Goal: Find specific page/section: Find specific page/section

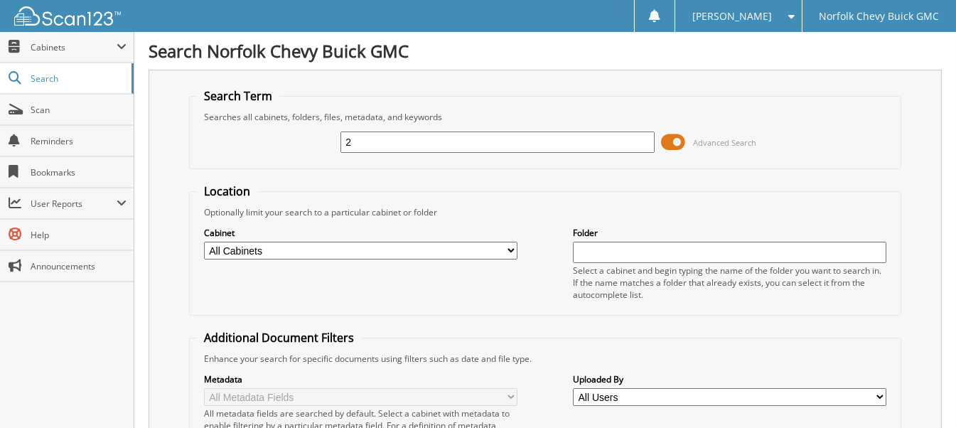
type input "[US_VEHICLE_IDENTIFICATION_NUMBER]"
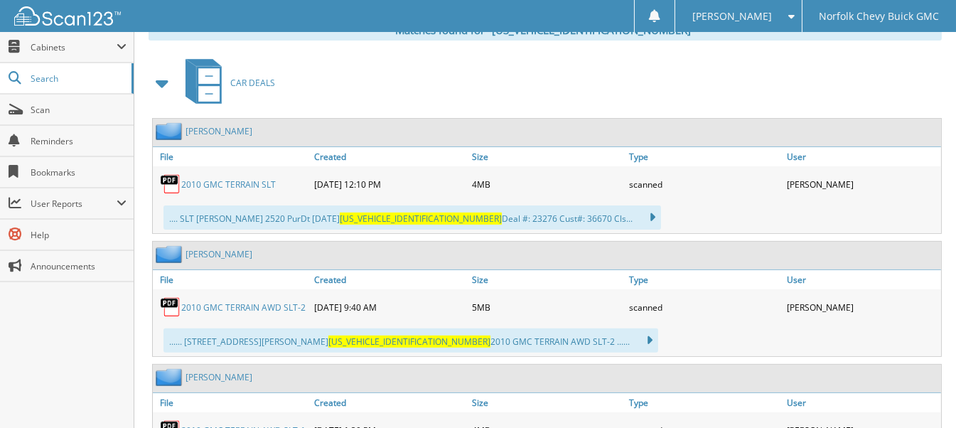
scroll to position [711, 0]
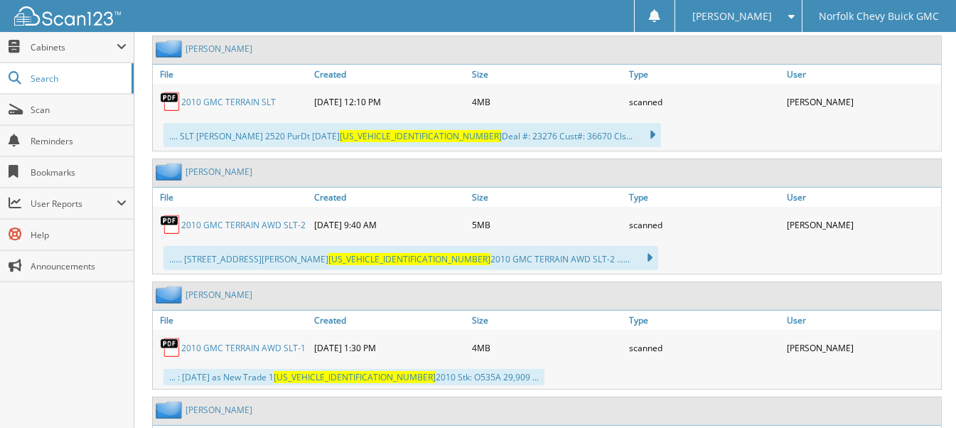
click at [272, 342] on link "2010 GMC TERRAIN AWD SLT-1" at bounding box center [243, 348] width 124 height 12
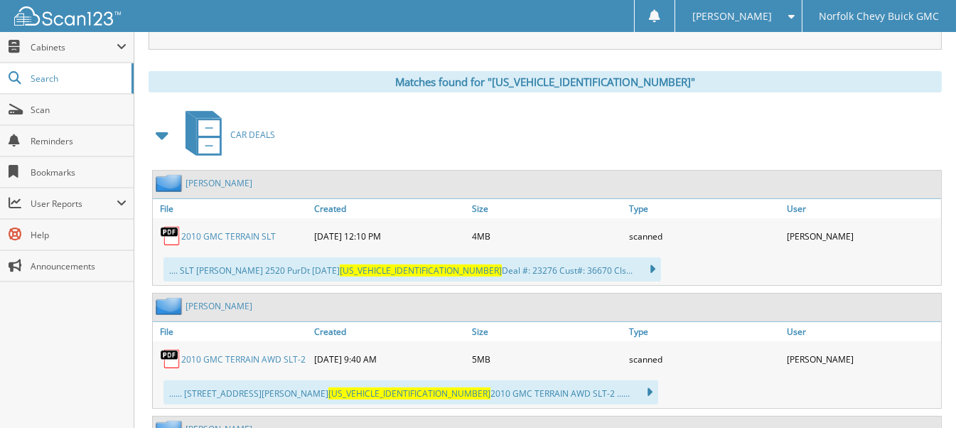
scroll to position [569, 0]
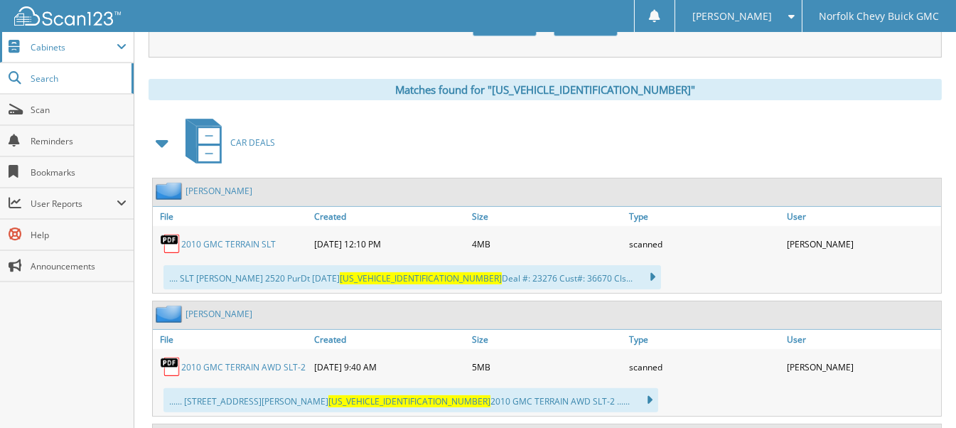
click at [68, 52] on span "Cabinets" at bounding box center [74, 47] width 86 height 12
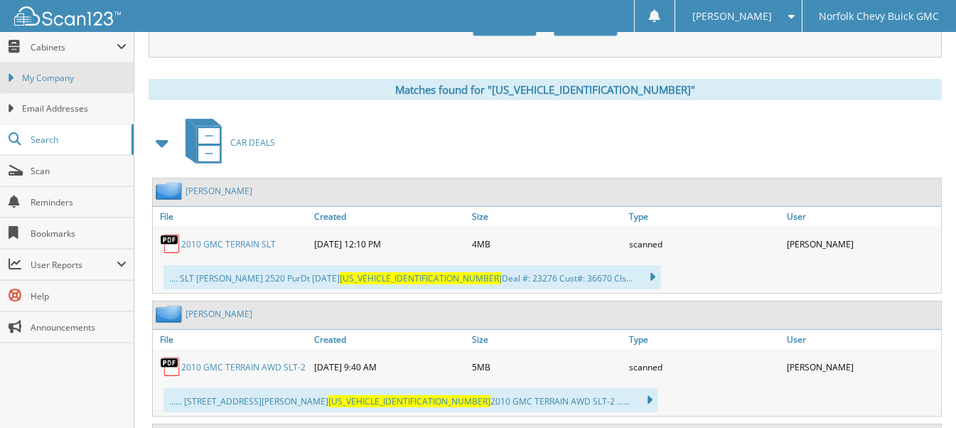
click at [55, 70] on link "My Company" at bounding box center [67, 78] width 134 height 31
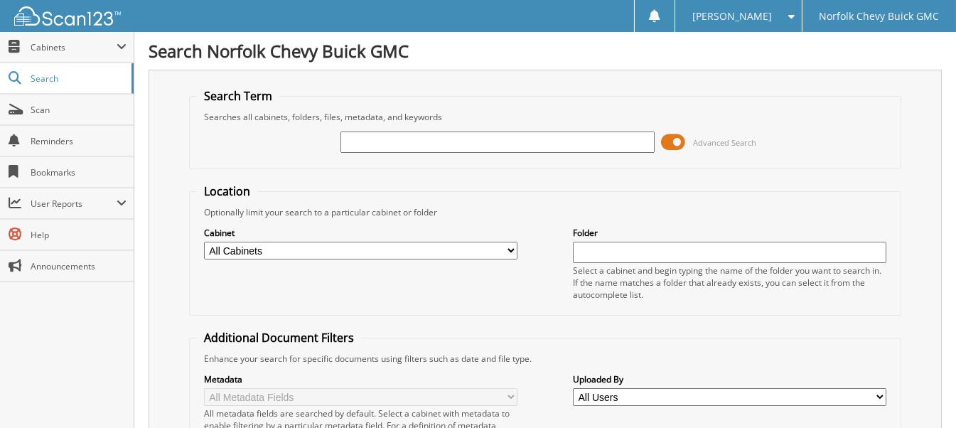
click at [594, 132] on input "text" at bounding box center [496, 142] width 313 height 21
type input "[US_VEHICLE_IDENTIFICATION_NUMBER]"
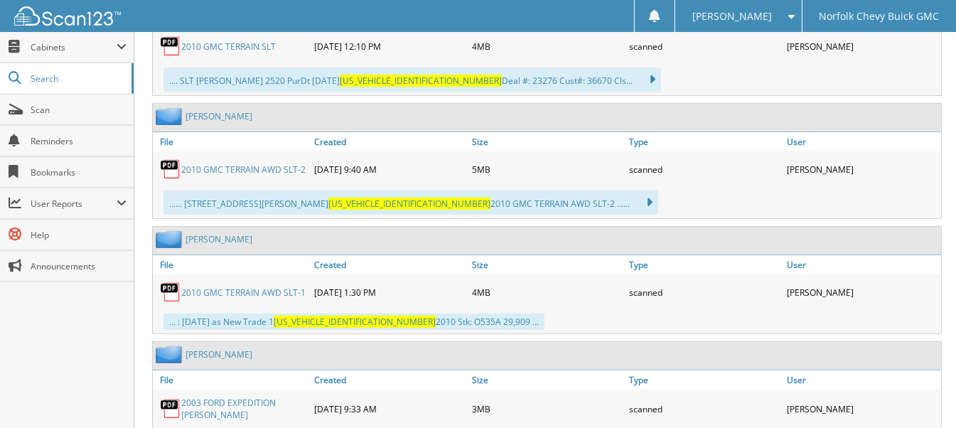
scroll to position [782, 0]
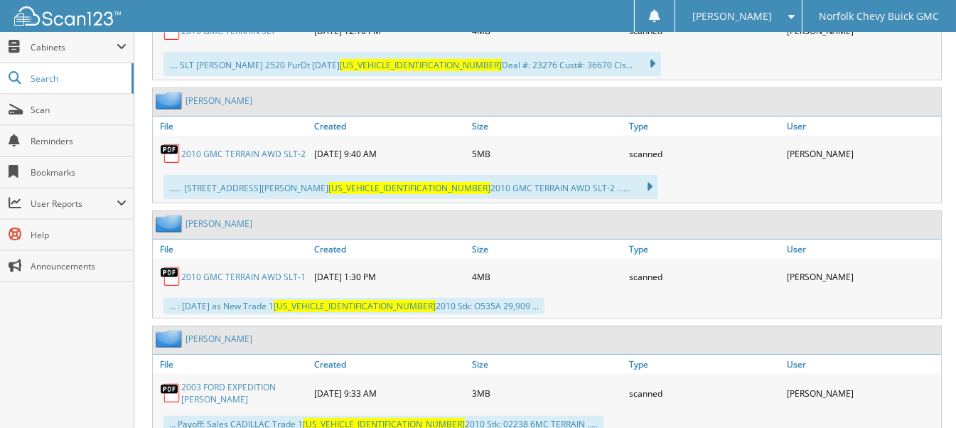
click at [210, 271] on link "2010 GMC TERRAIN AWD SLT-1" at bounding box center [243, 277] width 124 height 12
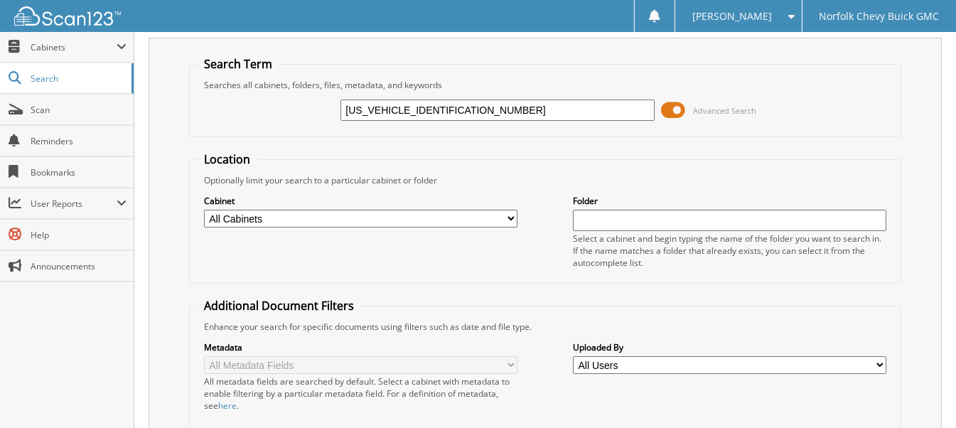
scroll to position [0, 0]
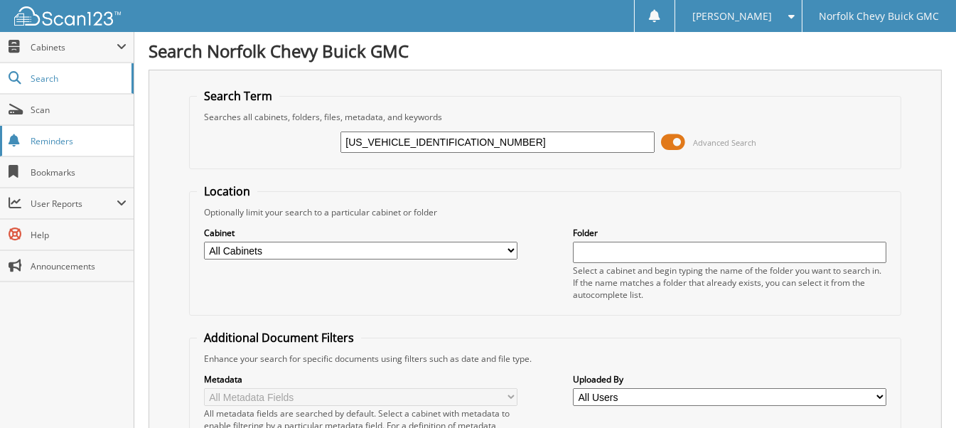
drag, startPoint x: 310, startPoint y: 149, endPoint x: 0, endPoint y: 150, distance: 309.9
type input "0223b"
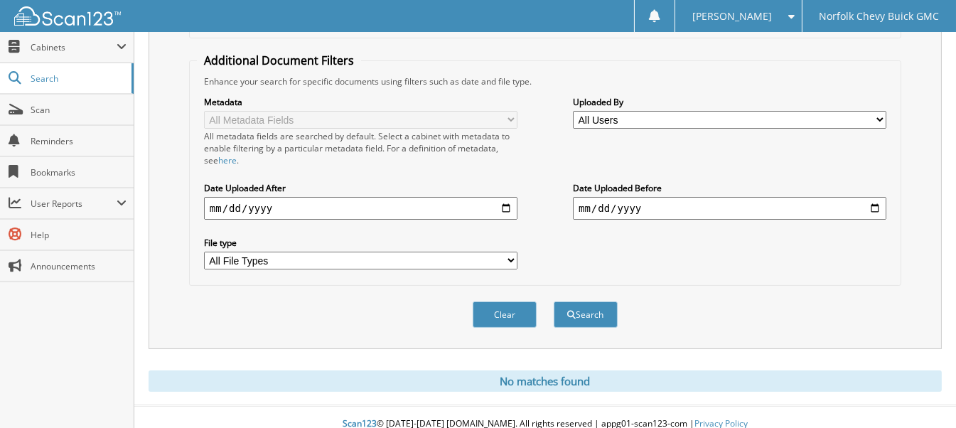
scroll to position [33, 0]
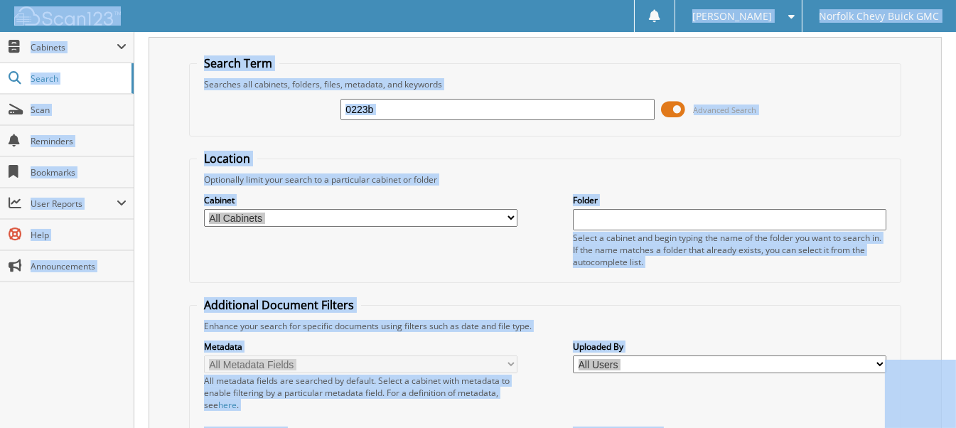
click at [904, 102] on div "Search Term Searches all cabinets, folders, files, metadata, and keywords 0223b…" at bounding box center [545, 315] width 793 height 557
